Goal: Find specific page/section: Find specific page/section

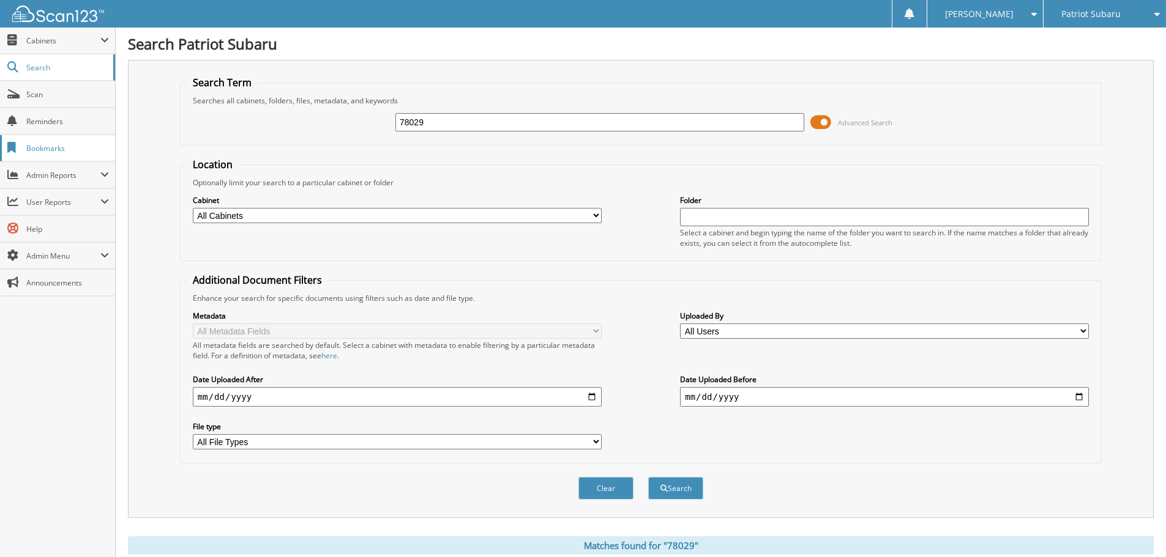
drag, startPoint x: 458, startPoint y: 121, endPoint x: 42, endPoint y: 154, distance: 417.9
type input "98039"
click at [648, 477] on button "Search" at bounding box center [675, 488] width 55 height 23
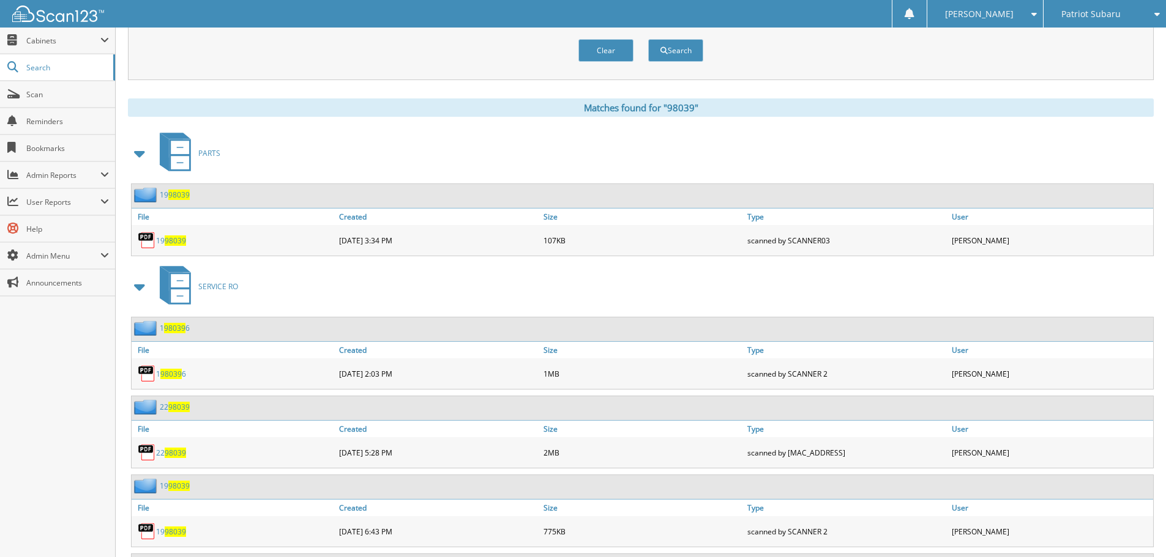
scroll to position [805, 0]
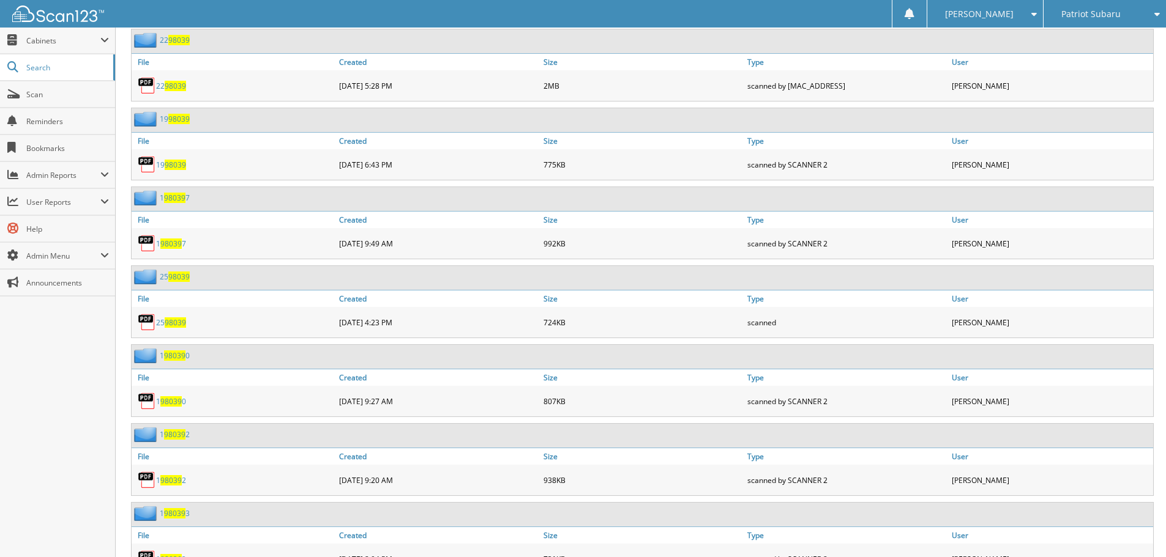
click at [180, 326] on span "98039" at bounding box center [175, 323] width 21 height 10
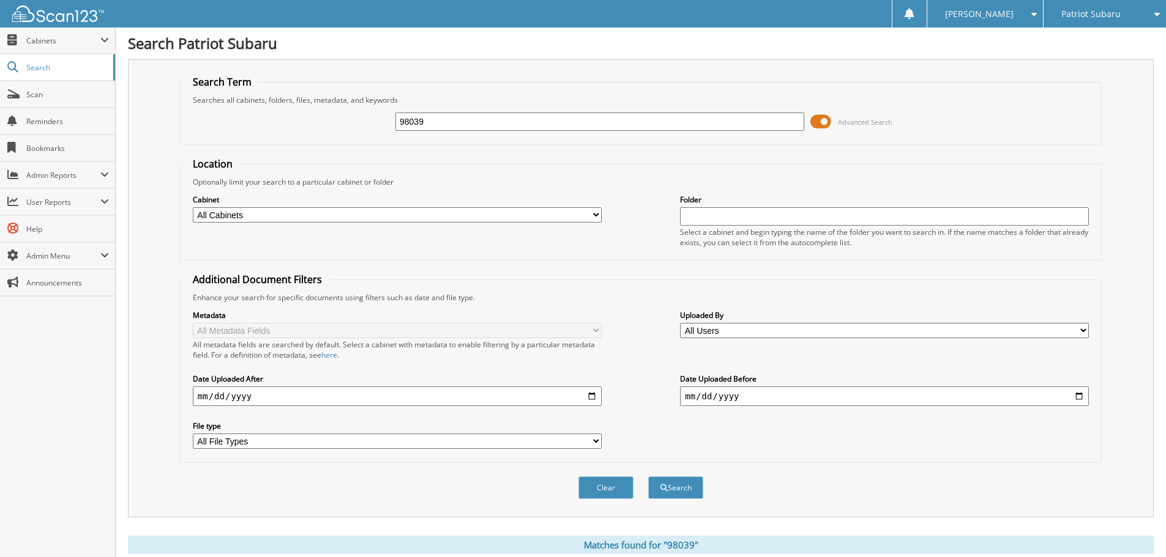
scroll to position [0, 0]
drag, startPoint x: 445, startPoint y: 121, endPoint x: 0, endPoint y: 184, distance: 449.3
paste input "10768"
type input "10768"
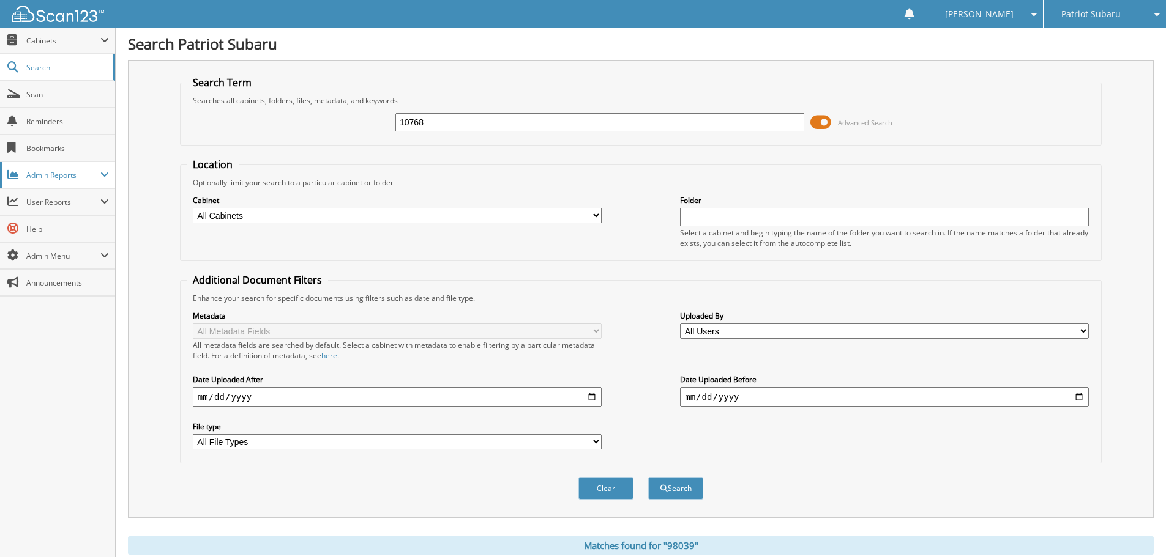
click at [648, 477] on button "Search" at bounding box center [675, 488] width 55 height 23
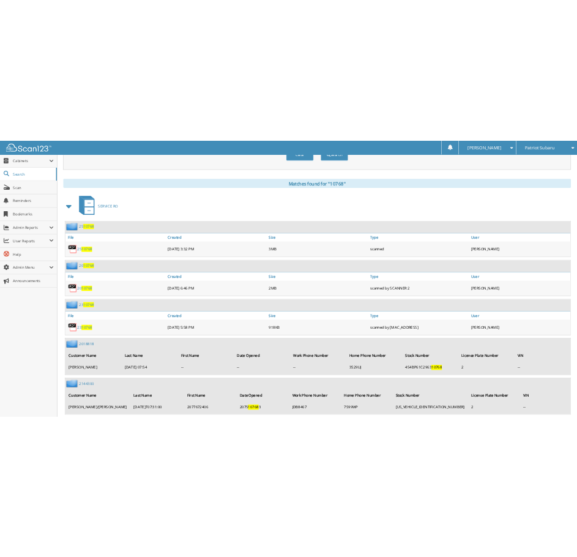
scroll to position [428, 0]
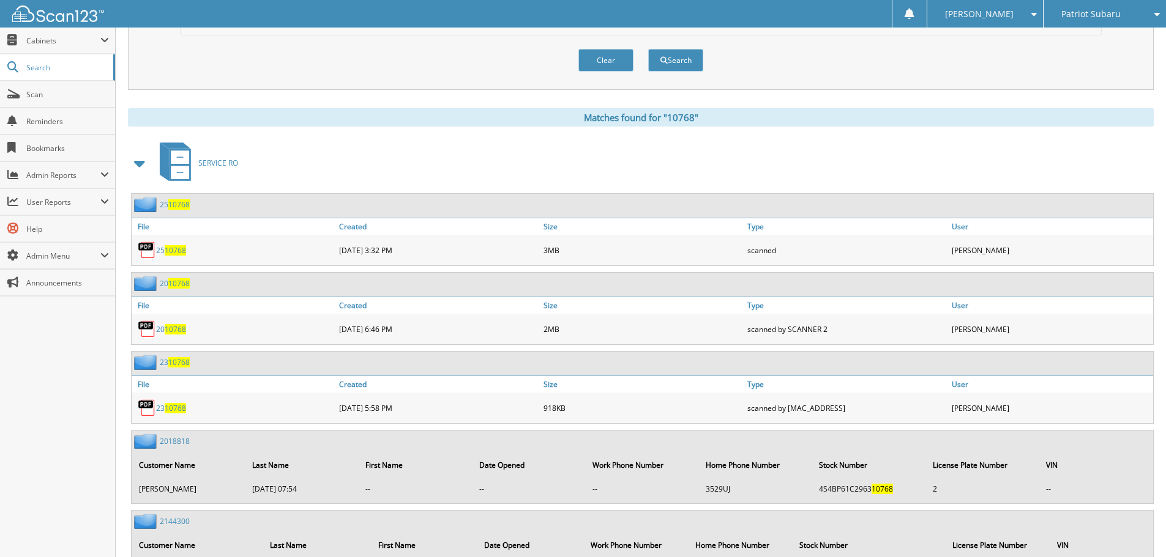
click at [183, 245] on div "25 10768" at bounding box center [234, 250] width 204 height 24
click at [184, 254] on span "10768" at bounding box center [175, 250] width 21 height 10
